Goal: Information Seeking & Learning: Learn about a topic

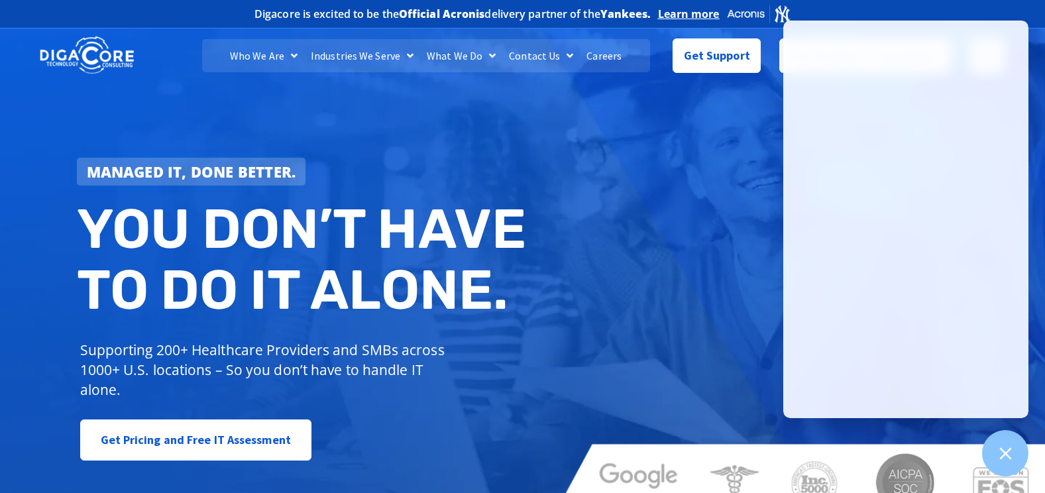
click at [606, 54] on link "Careers" at bounding box center [604, 55] width 48 height 33
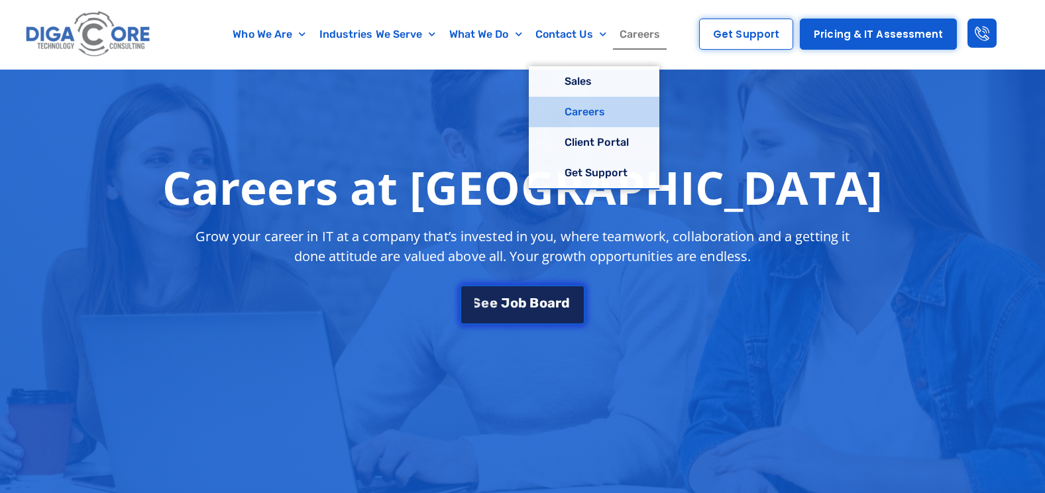
click at [547, 302] on span "a" at bounding box center [551, 302] width 8 height 13
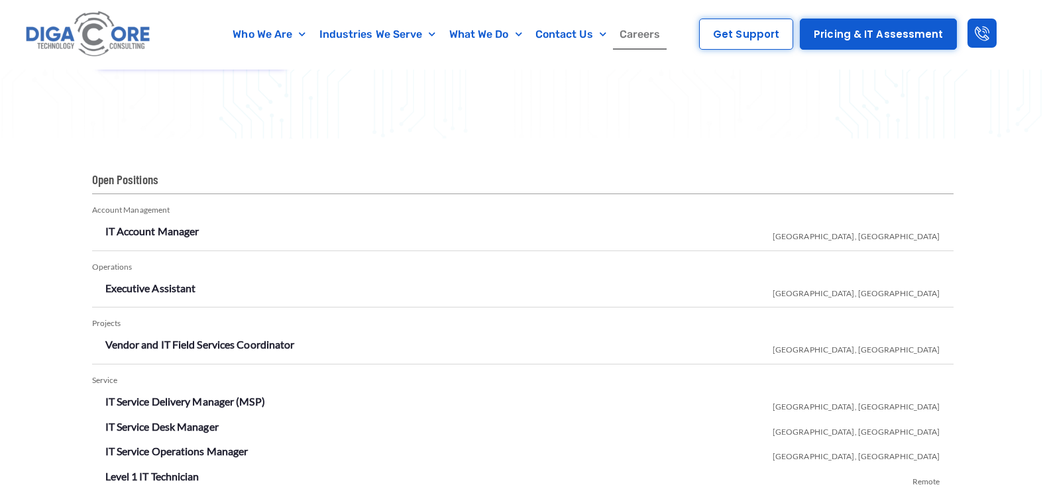
scroll to position [2253, 0]
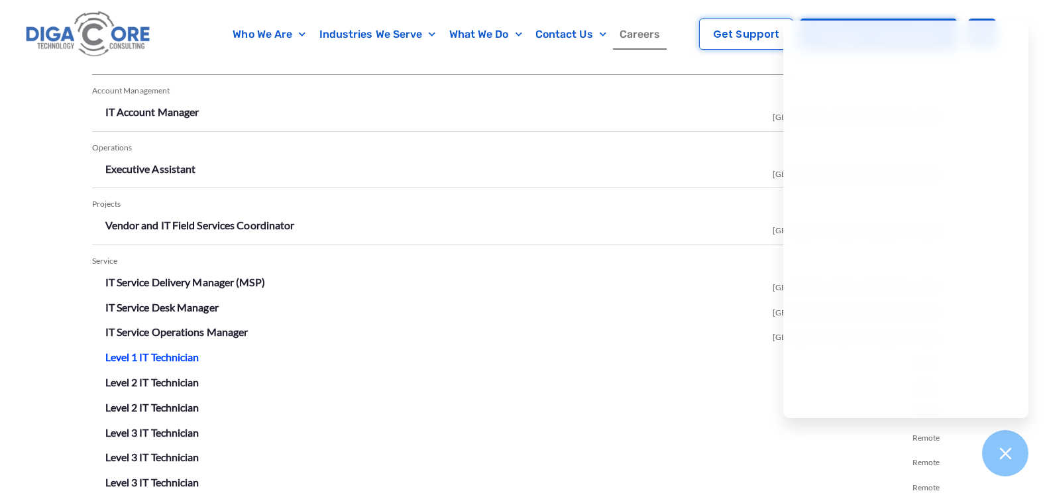
click at [179, 351] on link "Level 1 IT Technician" at bounding box center [152, 357] width 94 height 13
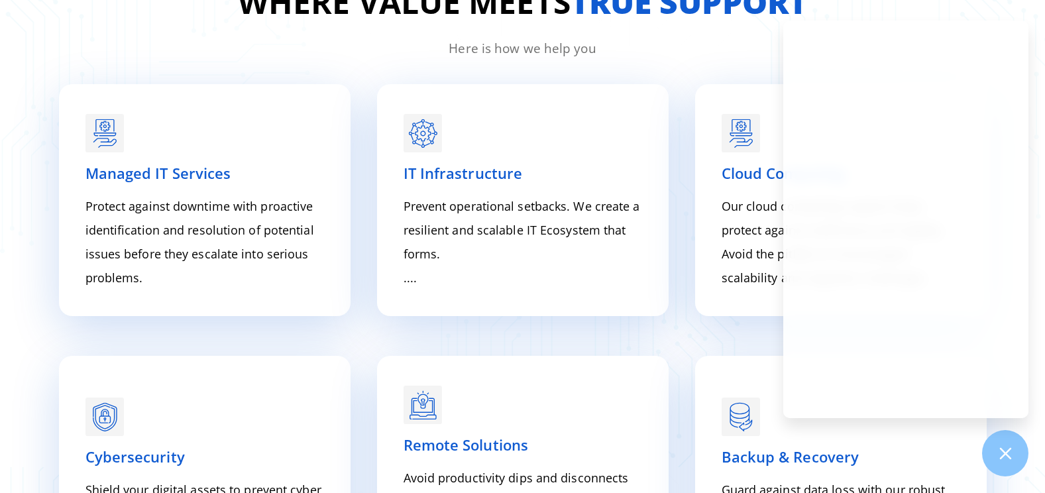
scroll to position [1789, 0]
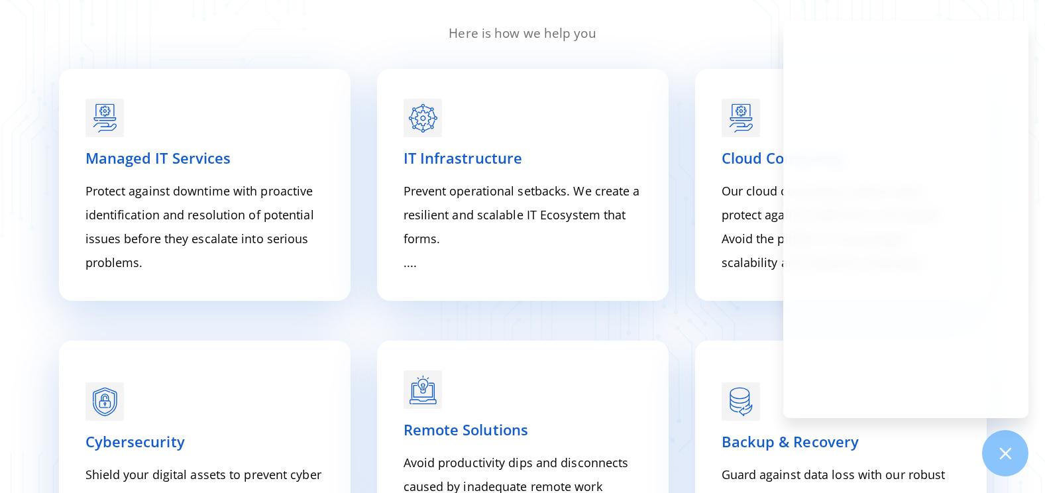
click at [598, 334] on div "Cybersecurity Shield your digital assets to prevent cyber threats and avoid lap…" at bounding box center [522, 468] width 941 height 282
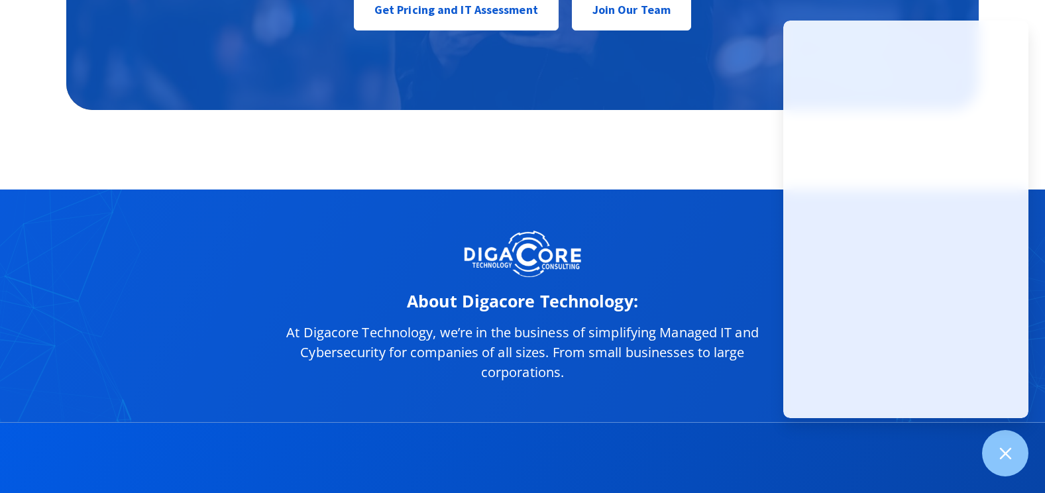
scroll to position [6564, 0]
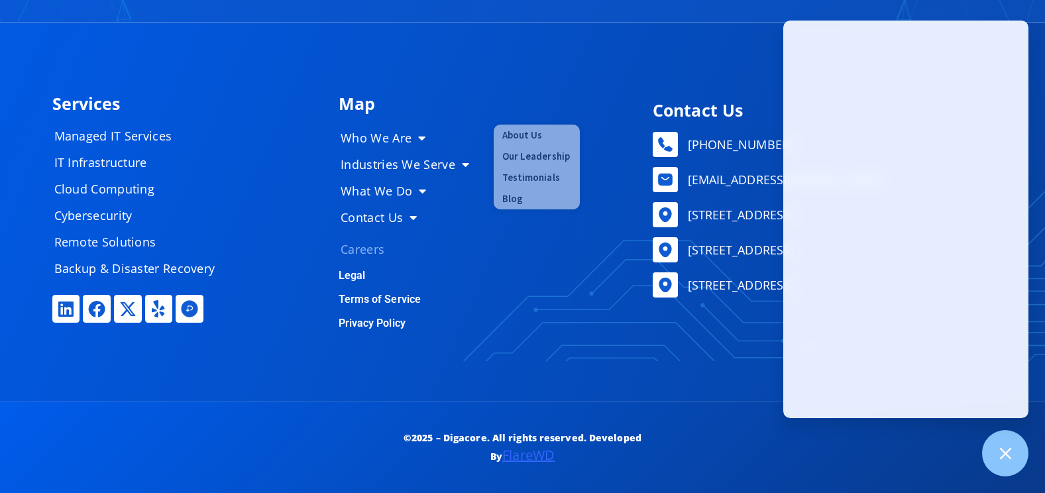
click at [376, 246] on link "Careers" at bounding box center [410, 249] width 166 height 27
